Goal: Transaction & Acquisition: Purchase product/service

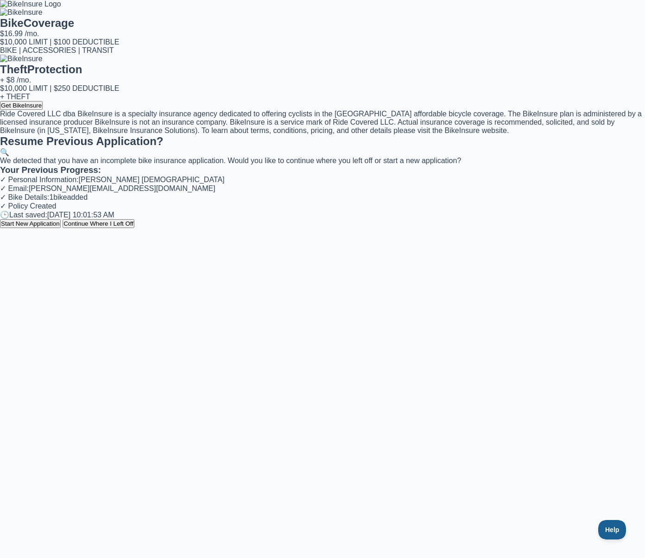
click at [134, 228] on button "Continue Where I Left Off" at bounding box center [99, 223] width 72 height 9
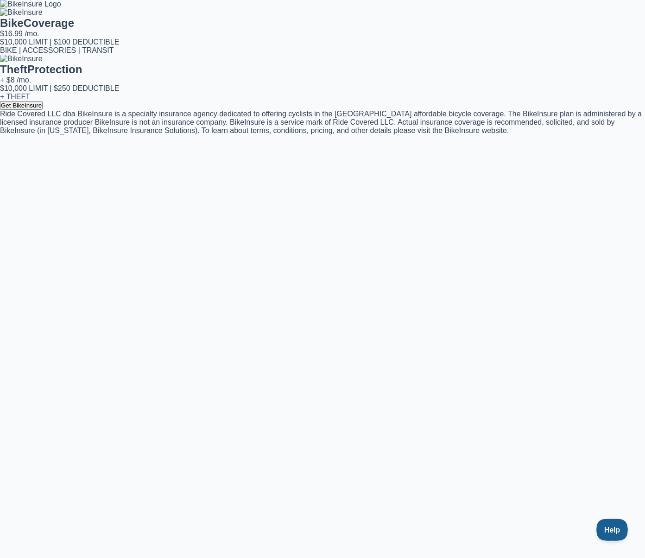
click at [612, 523] on button "Help" at bounding box center [611, 528] width 28 height 19
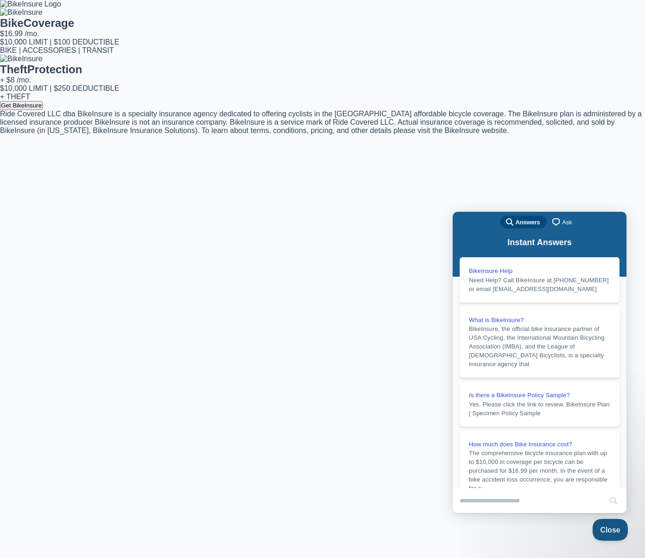
click at [614, 525] on span "Close" at bounding box center [608, 528] width 32 height 6
